Goal: Transaction & Acquisition: Purchase product/service

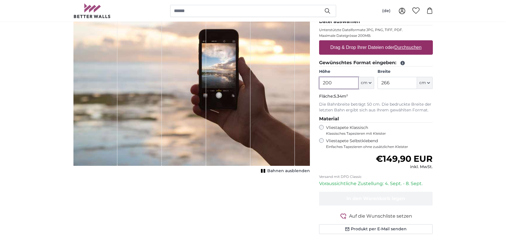
click at [333, 81] on input "200" at bounding box center [338, 83] width 39 height 12
type input "325"
click at [387, 83] on input "266" at bounding box center [396, 83] width 39 height 12
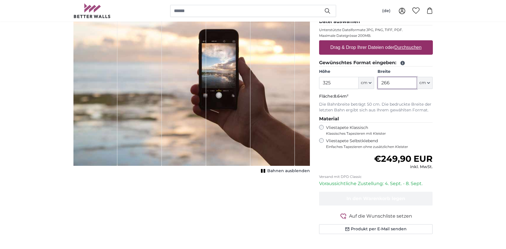
click at [387, 83] on input "266" at bounding box center [396, 83] width 39 height 12
type input "195"
click at [334, 81] on input "325" at bounding box center [338, 83] width 39 height 12
type input "330"
